Goal: Use online tool/utility: Utilize a website feature to perform a specific function

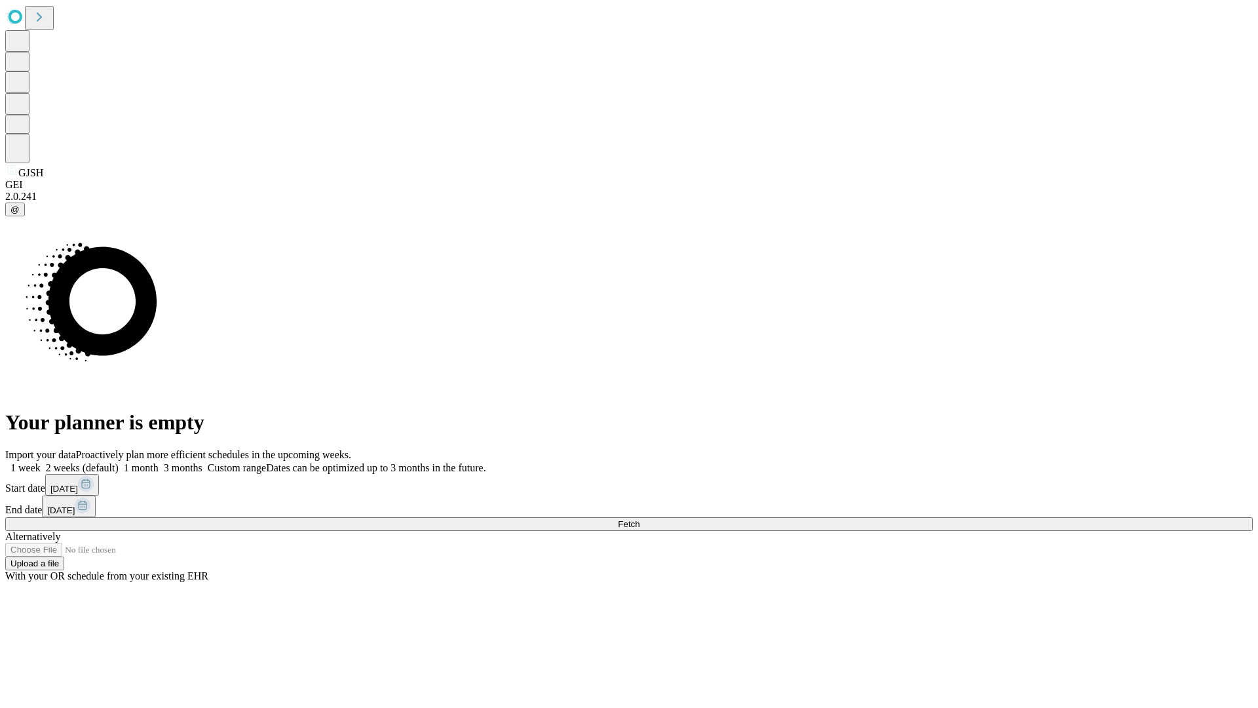
click at [640, 519] on span "Fetch" at bounding box center [629, 524] width 22 height 10
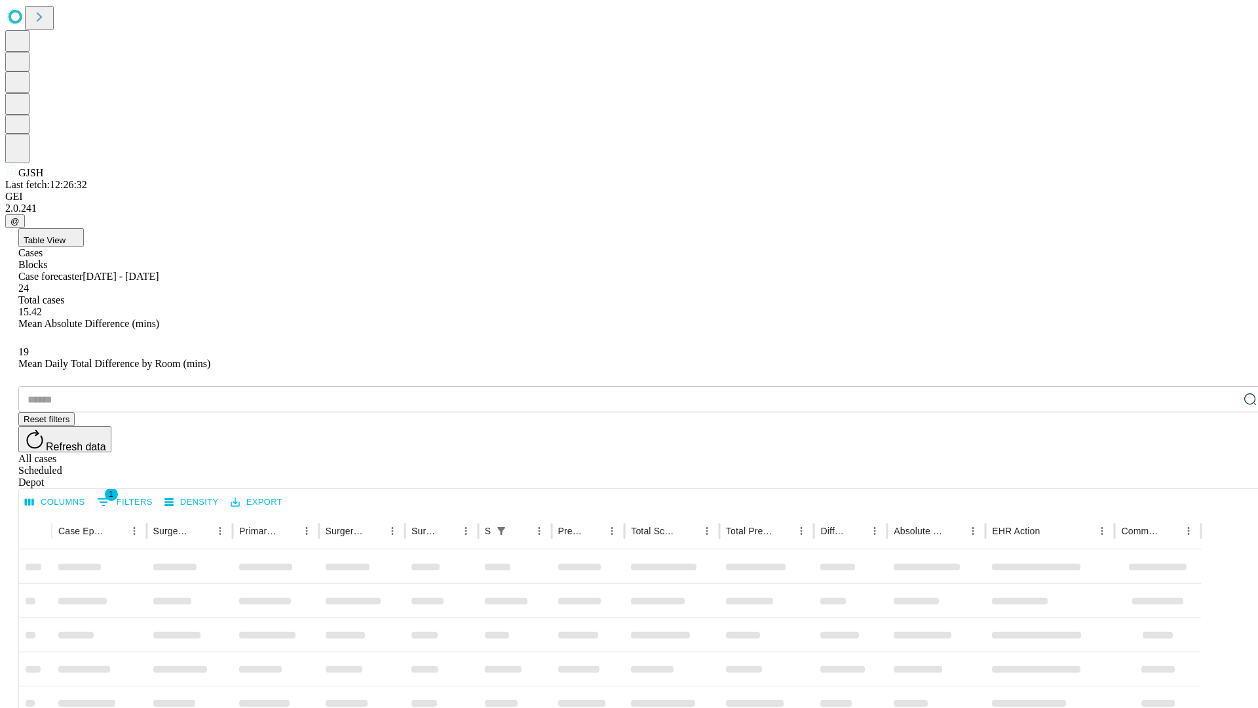
click at [66, 235] on span "Table View" at bounding box center [45, 240] width 42 height 10
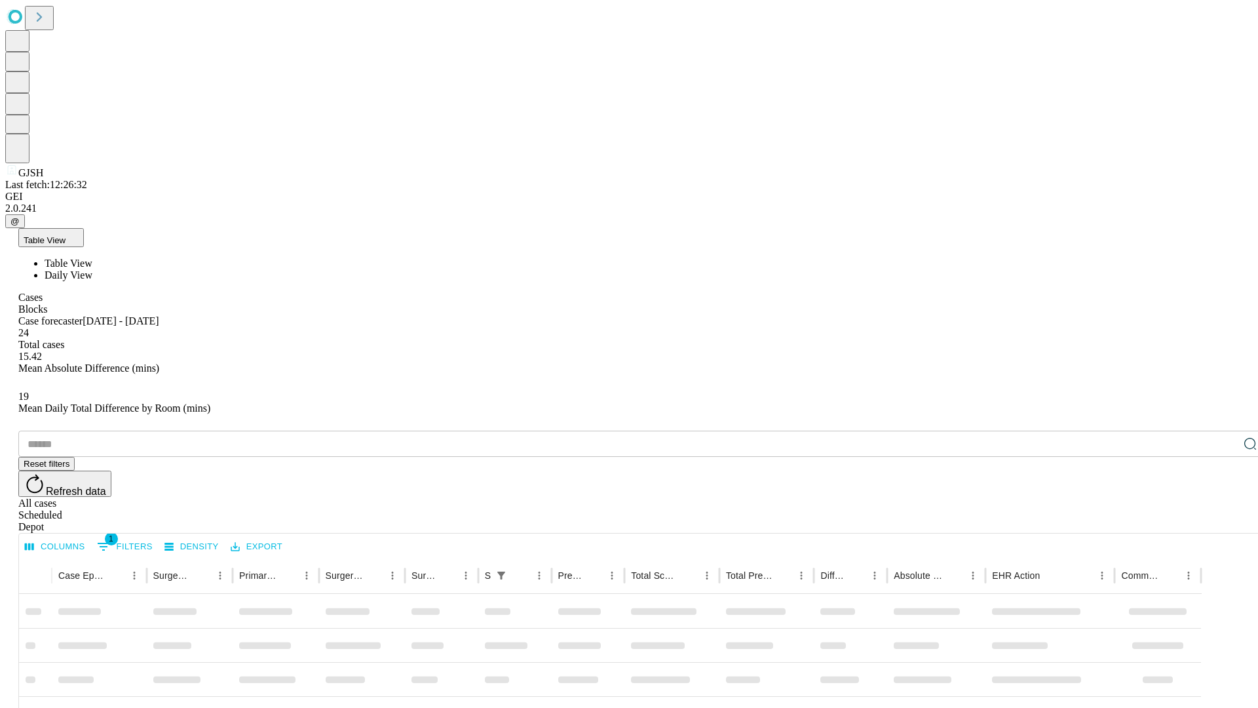
click at [92, 269] on span "Daily View" at bounding box center [69, 274] width 48 height 11
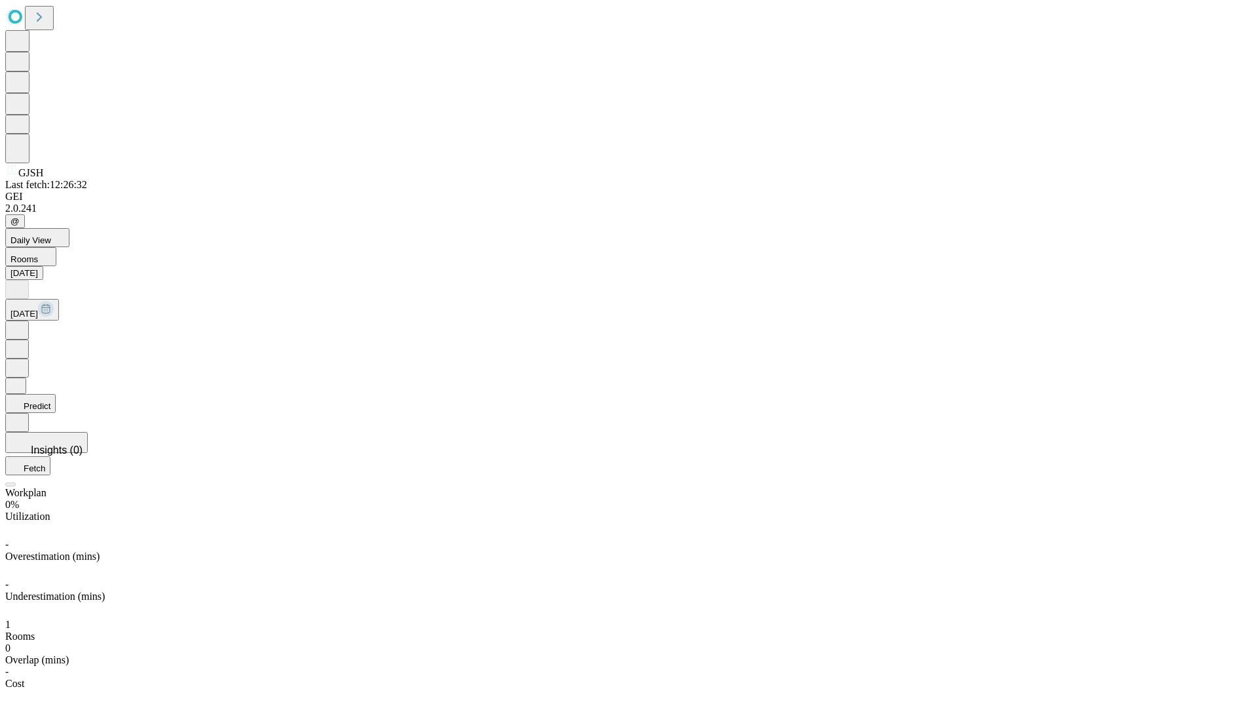
click at [56, 394] on button "Predict" at bounding box center [30, 403] width 50 height 19
